Goal: Task Accomplishment & Management: Use online tool/utility

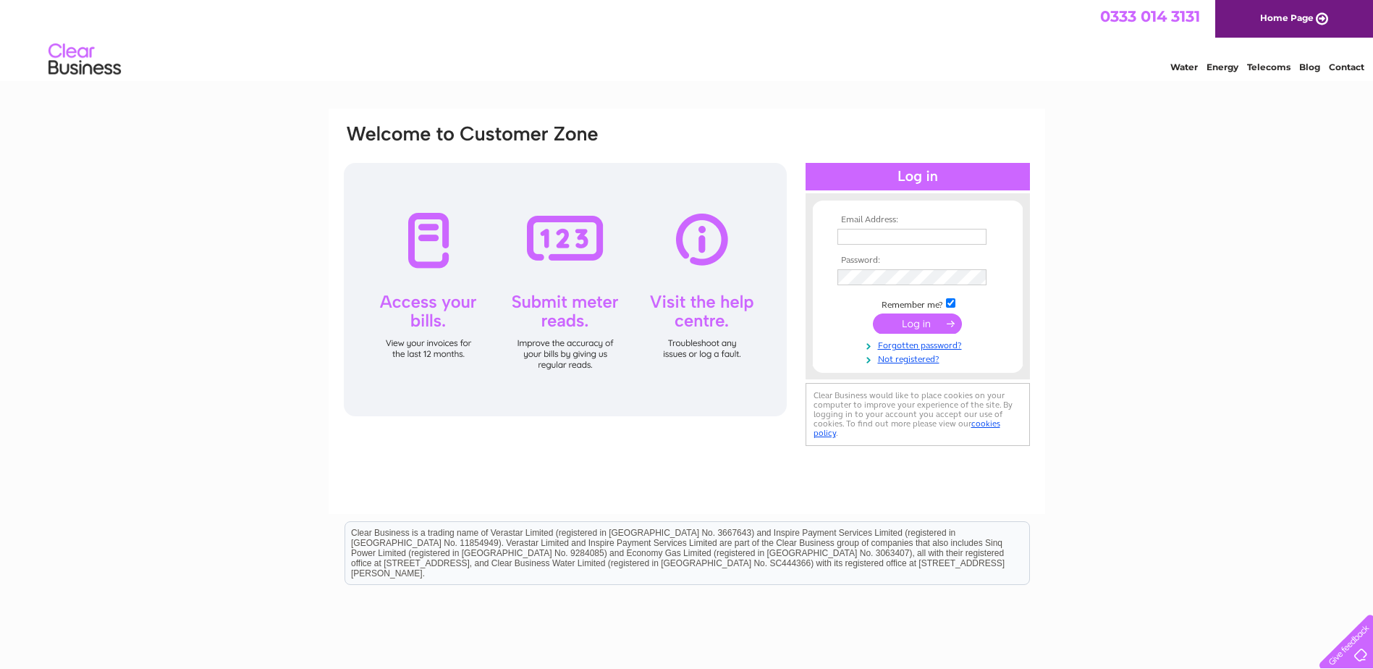
type input "[EMAIL_ADDRESS][DOMAIN_NAME]"
click at [926, 327] on input "submit" at bounding box center [917, 323] width 89 height 20
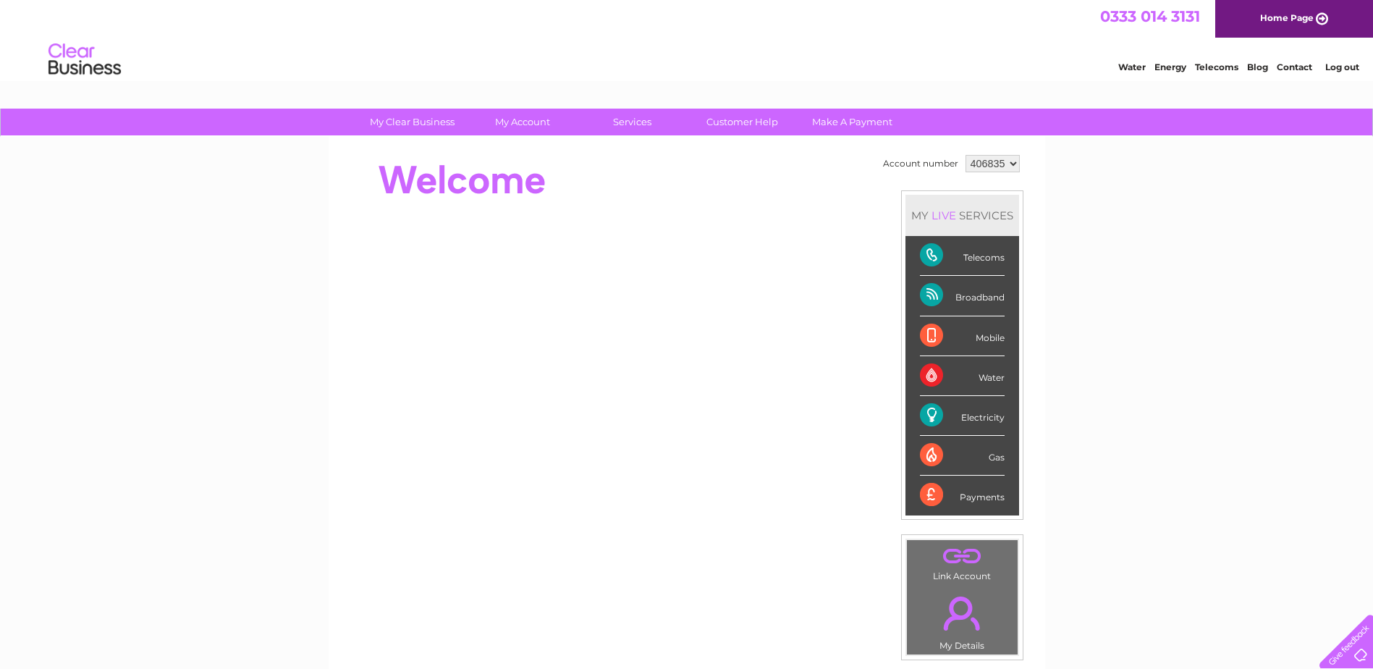
click at [970, 420] on div "Electricity" at bounding box center [962, 416] width 85 height 40
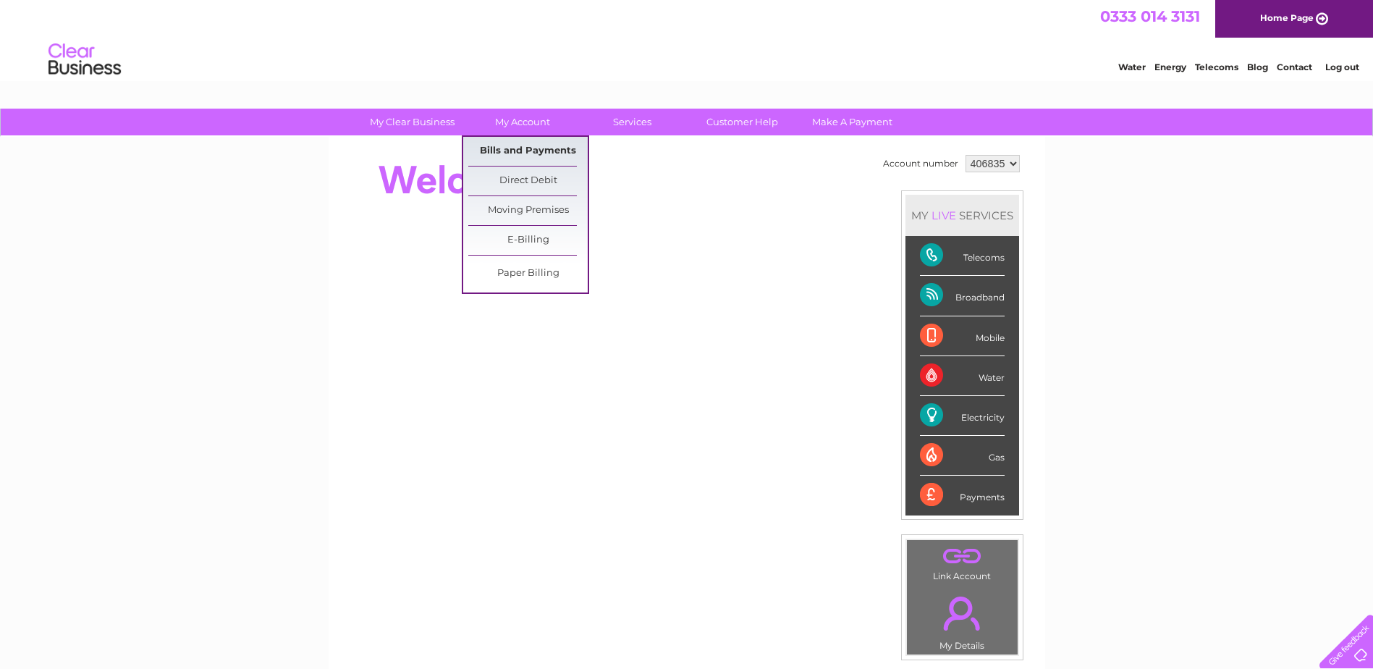
click at [517, 143] on link "Bills and Payments" at bounding box center [527, 151] width 119 height 29
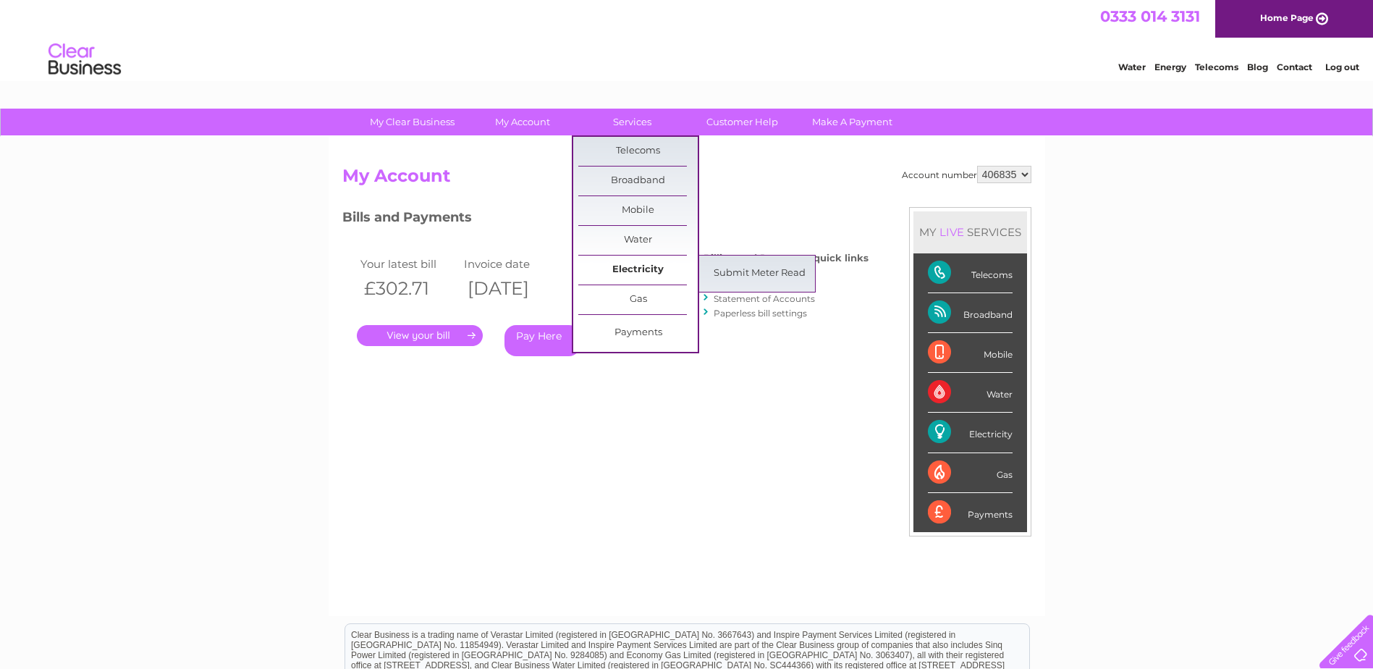
click at [635, 266] on link "Electricity" at bounding box center [637, 269] width 119 height 29
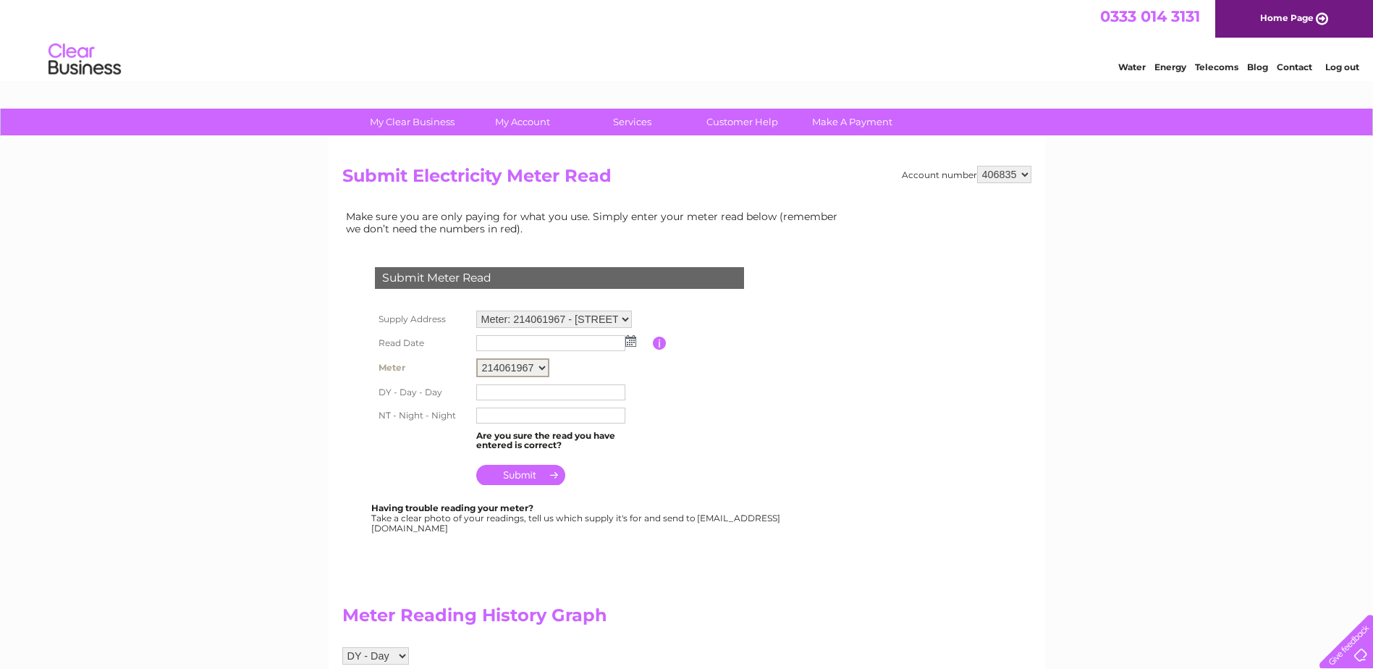
click at [540, 367] on select "214061967" at bounding box center [512, 367] width 73 height 19
click at [590, 342] on input "text" at bounding box center [551, 343] width 151 height 17
click at [632, 347] on td at bounding box center [563, 342] width 180 height 23
click at [533, 363] on select "214061967" at bounding box center [512, 367] width 73 height 19
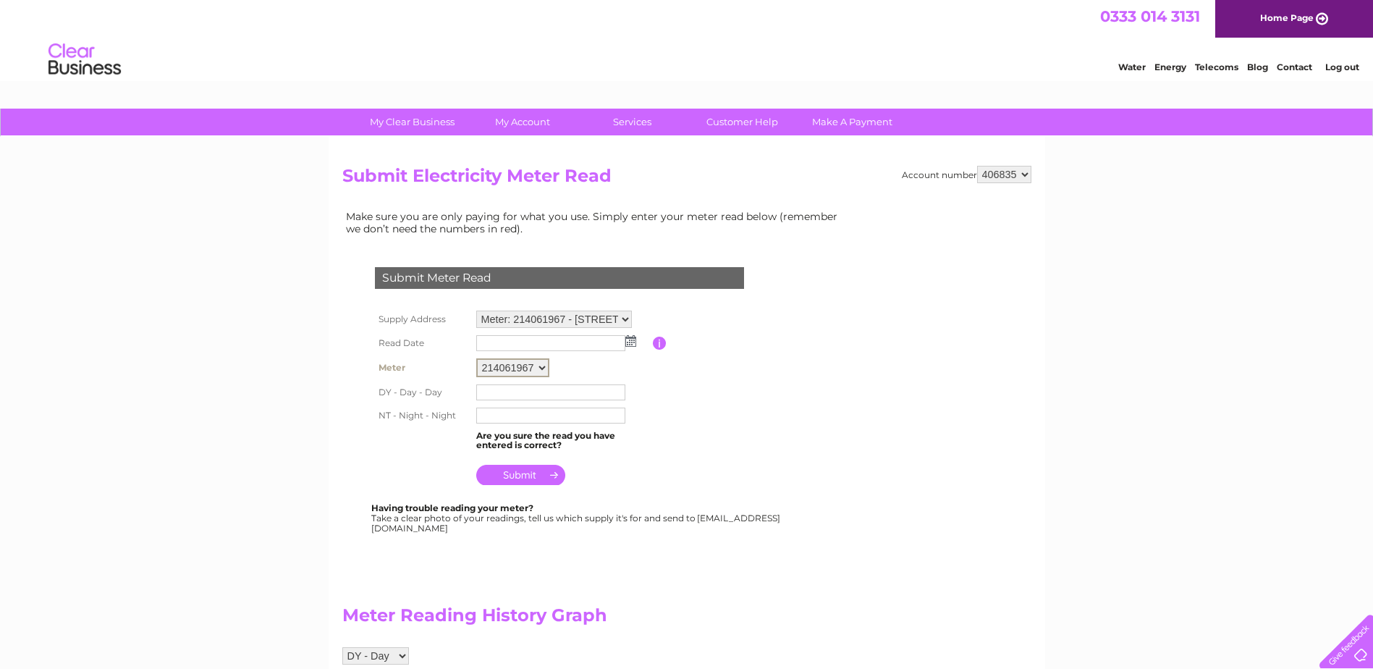
click at [592, 395] on input "text" at bounding box center [550, 392] width 149 height 16
click at [592, 394] on input "text" at bounding box center [551, 391] width 151 height 17
click at [497, 394] on input "text" at bounding box center [551, 391] width 151 height 17
type input "83036"
click at [527, 413] on input "text" at bounding box center [550, 415] width 149 height 16
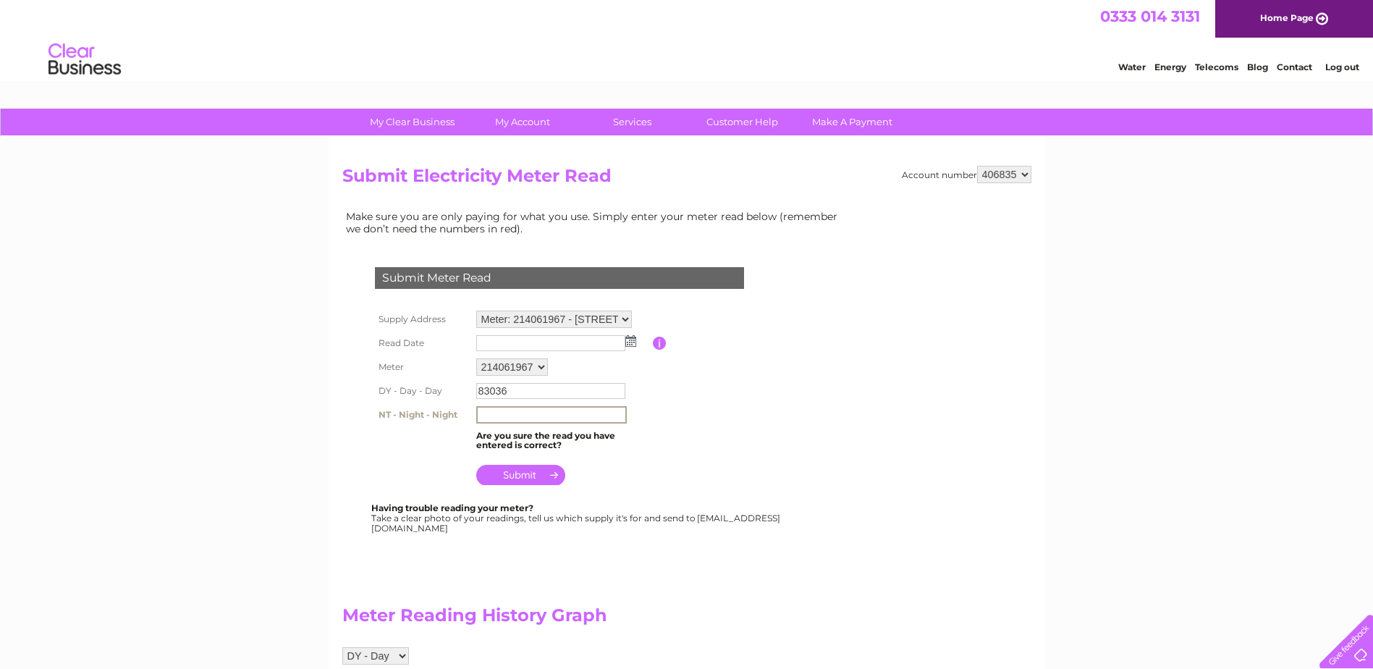
type input "9"
type input "092920"
click at [534, 477] on input "submit" at bounding box center [520, 473] width 89 height 20
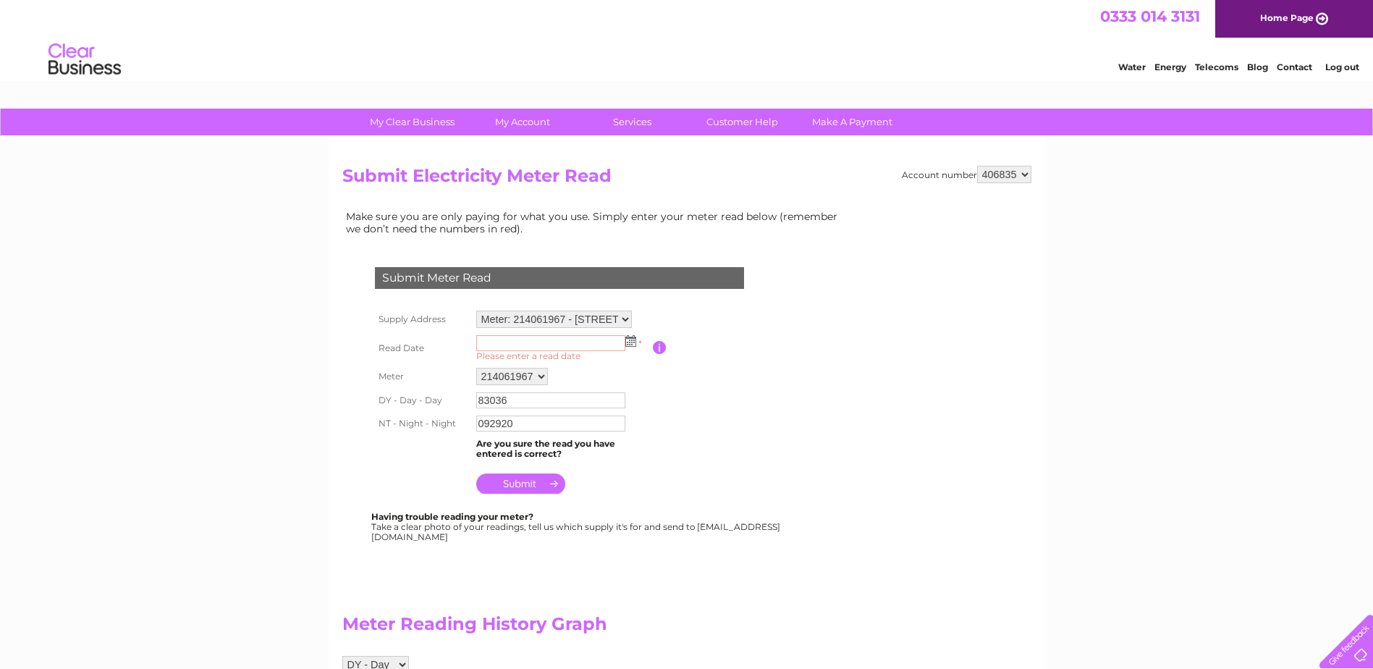
click at [632, 341] on img at bounding box center [630, 341] width 11 height 12
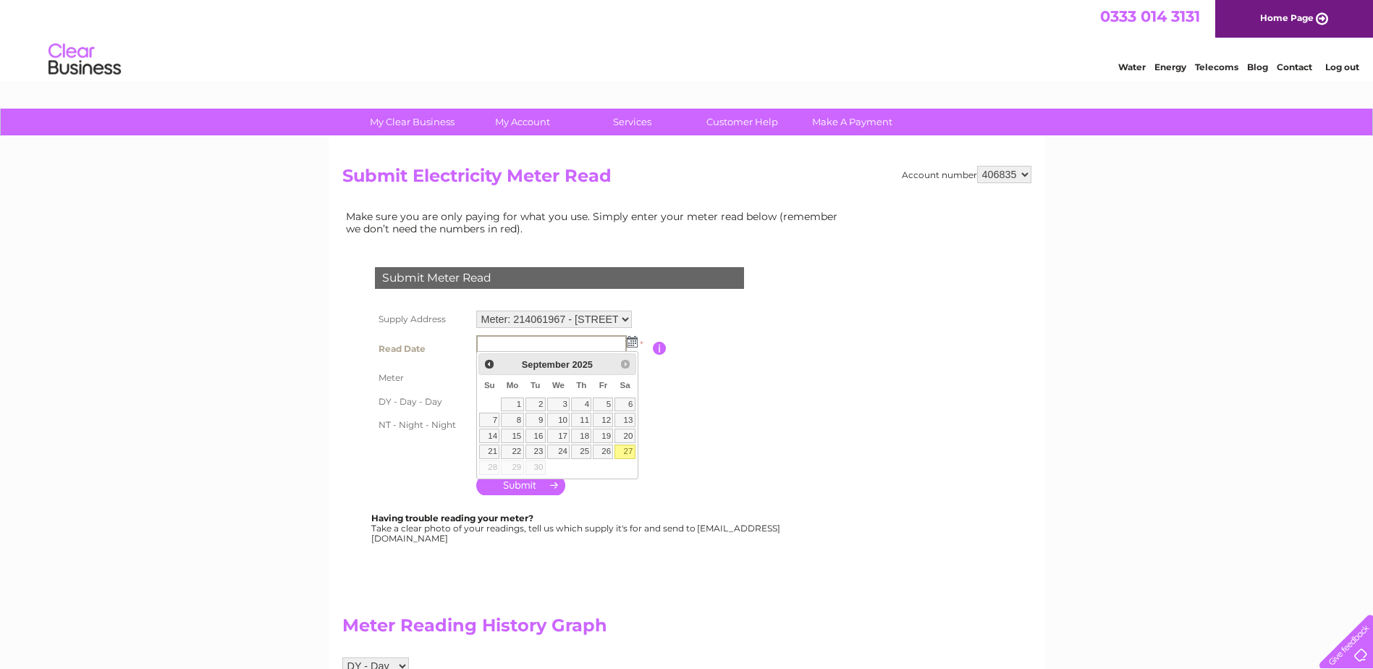
click at [628, 453] on link "27" at bounding box center [624, 451] width 20 height 14
type input "2025/09/27"
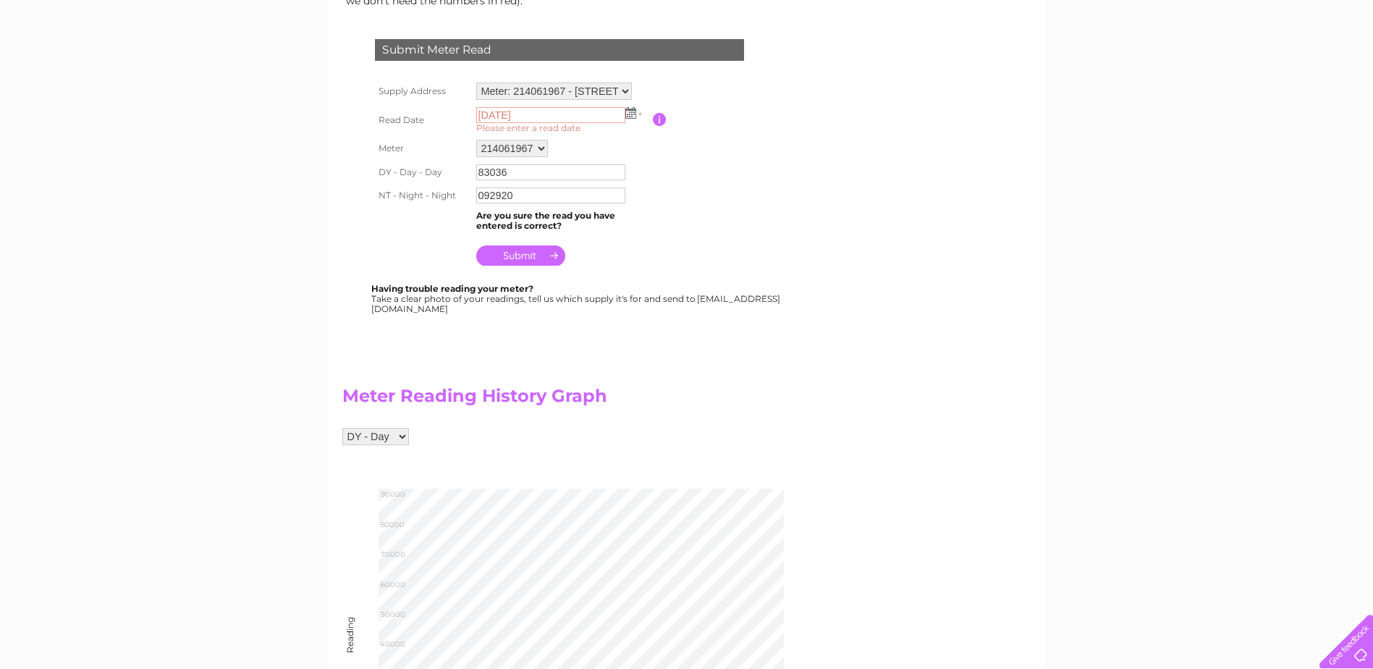
scroll to position [217, 0]
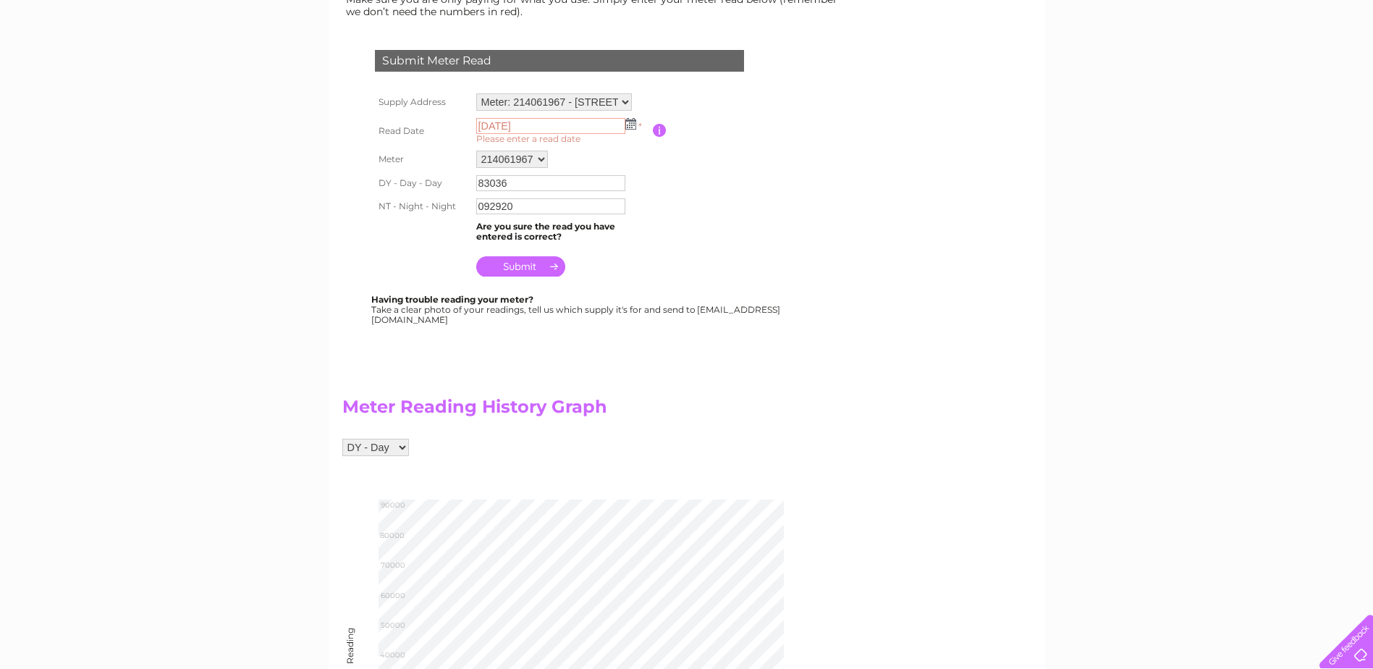
click at [537, 270] on input "submit" at bounding box center [520, 266] width 89 height 20
